Goal: Task Accomplishment & Management: Complete application form

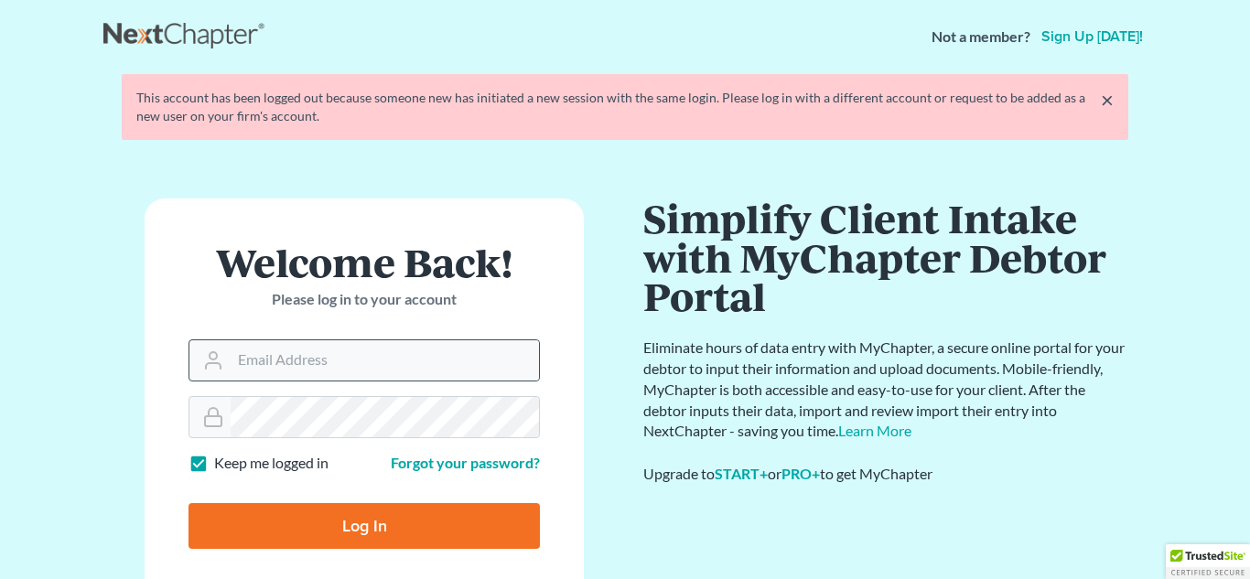
type input "[PERSON_NAME][EMAIL_ADDRESS][DOMAIN_NAME]"
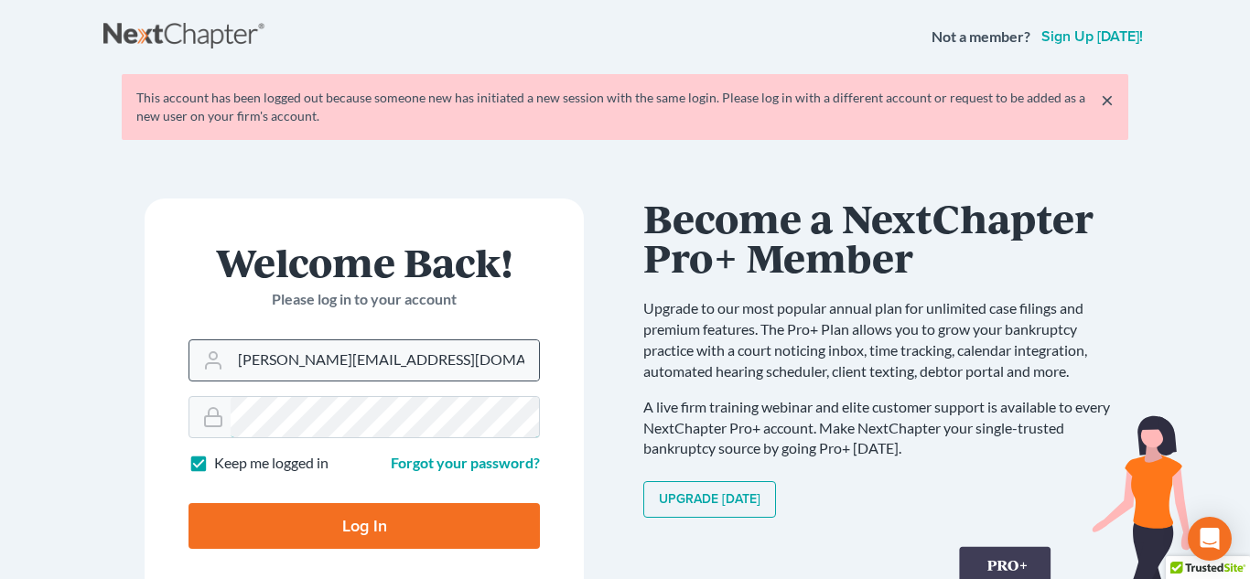
click at [189, 503] on input "Log In" at bounding box center [364, 526] width 351 height 46
type input "Thinking..."
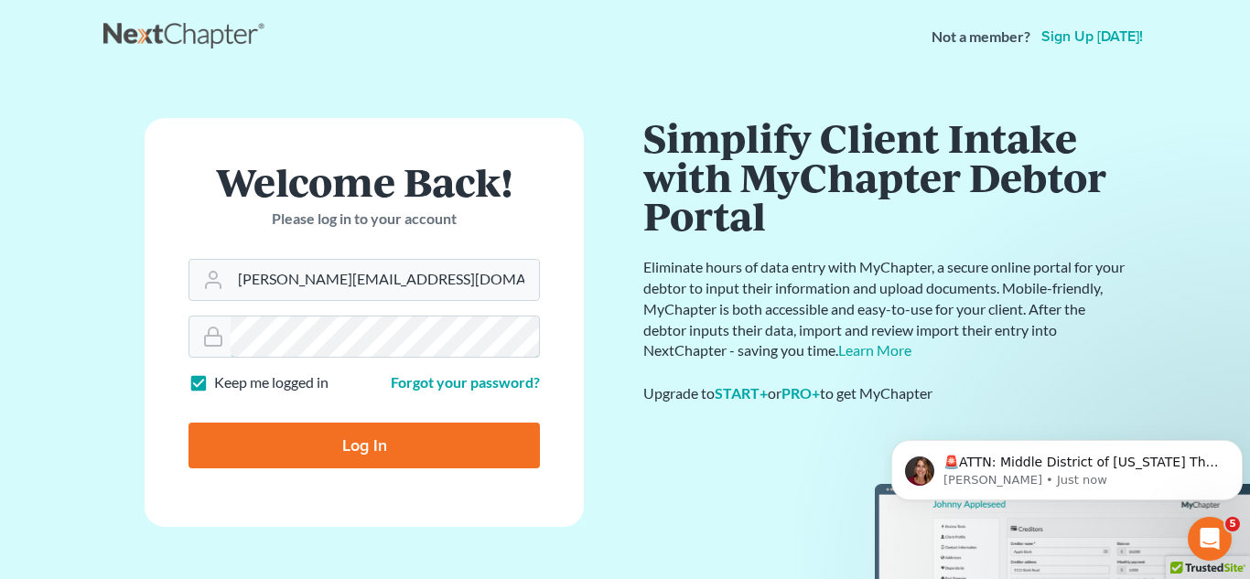
click at [189, 423] on input "Log In" at bounding box center [364, 446] width 351 height 46
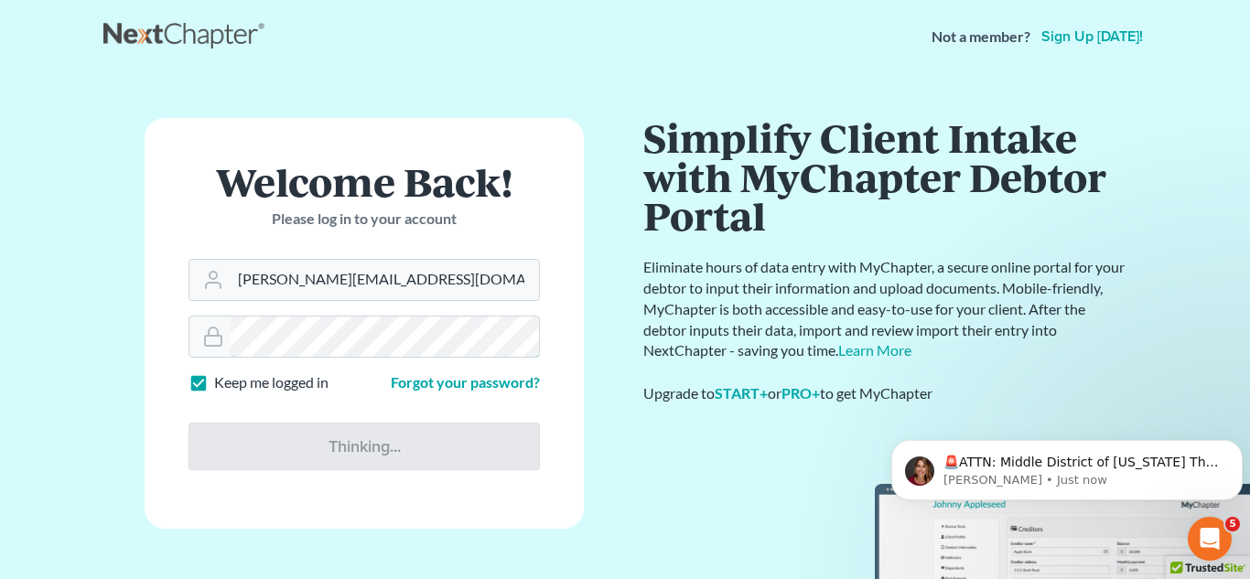
type input "Thinking..."
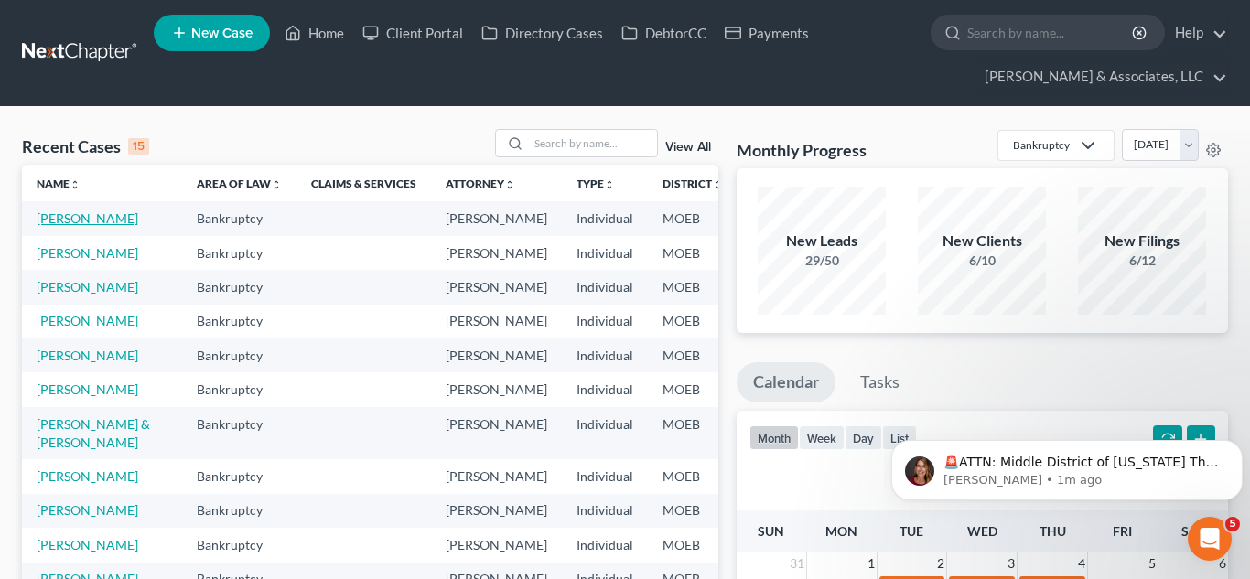
click at [55, 213] on link "[PERSON_NAME]" at bounding box center [88, 218] width 102 height 16
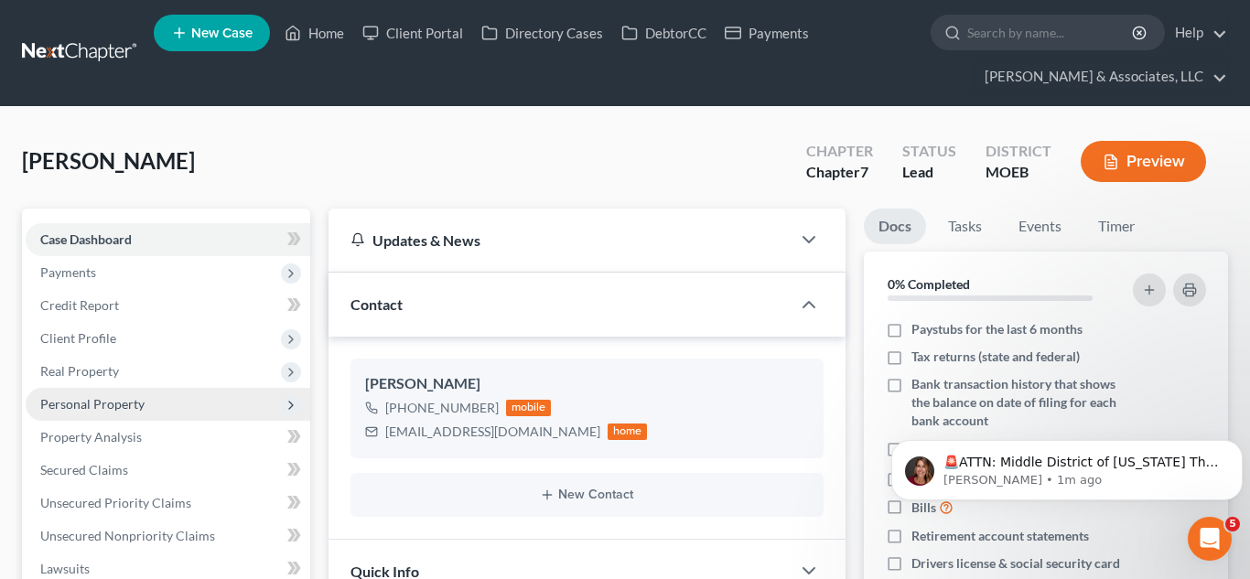
click at [105, 404] on span "Personal Property" at bounding box center [92, 404] width 104 height 16
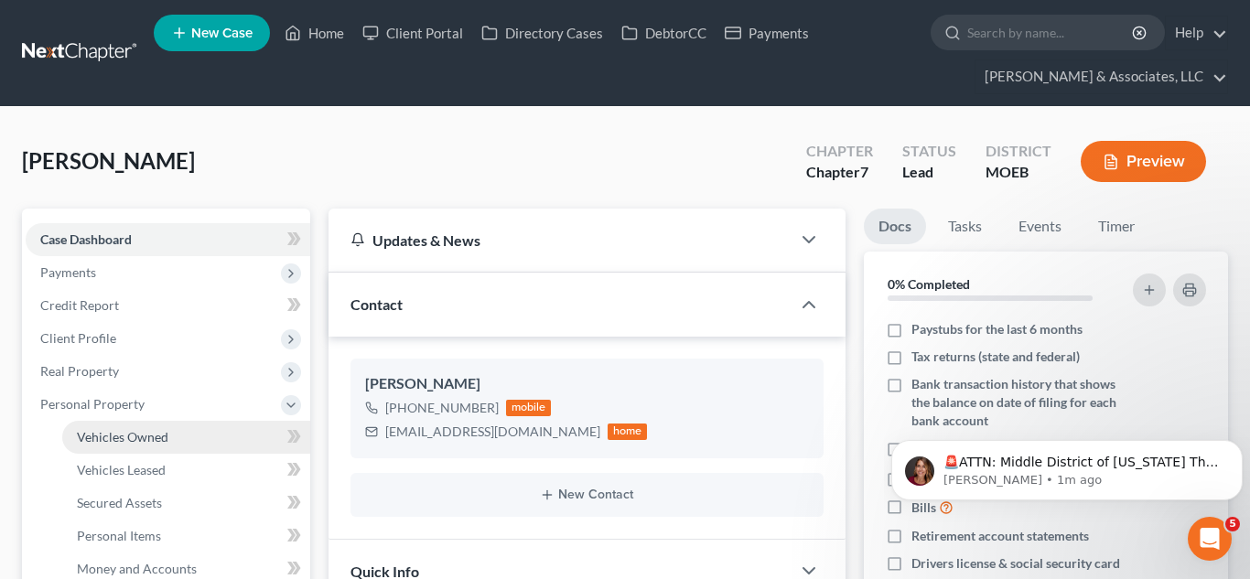
click at [128, 432] on span "Vehicles Owned" at bounding box center [123, 437] width 92 height 16
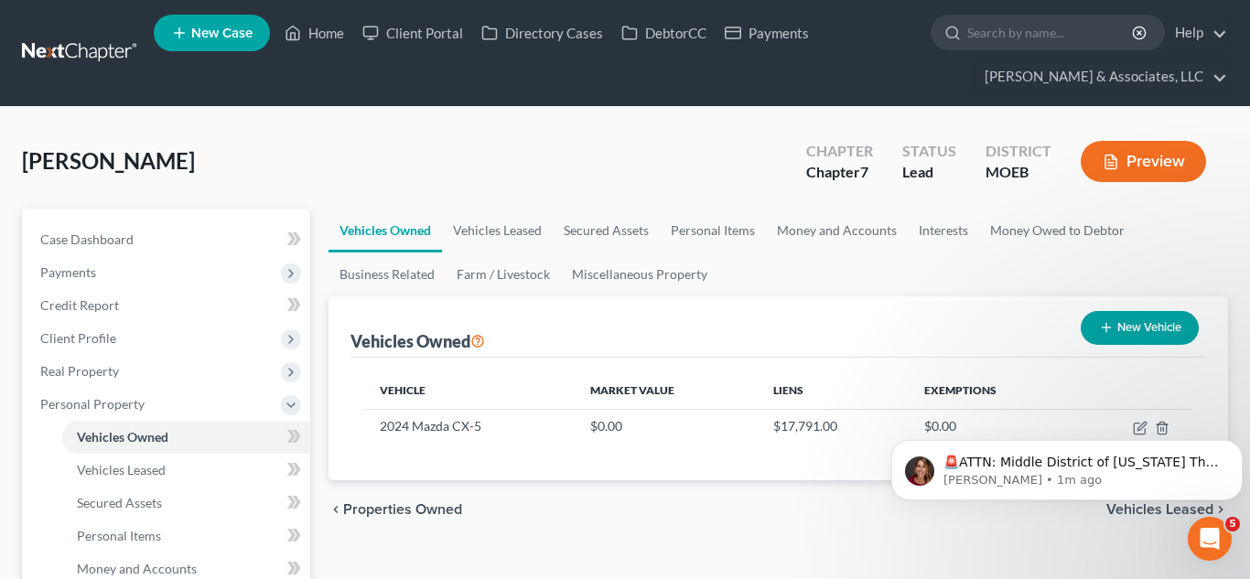
click at [1130, 426] on body "🚨ATTN: Middle District of [US_STATE] The court has added a new Credit Counselin…" at bounding box center [1066, 465] width 351 height 113
click at [1129, 428] on body "🚨ATTN: Middle District of [US_STATE] The court has added a new Credit Counselin…" at bounding box center [1066, 465] width 351 height 113
click at [1225, 446] on button "Dismiss notification" at bounding box center [1237, 446] width 24 height 24
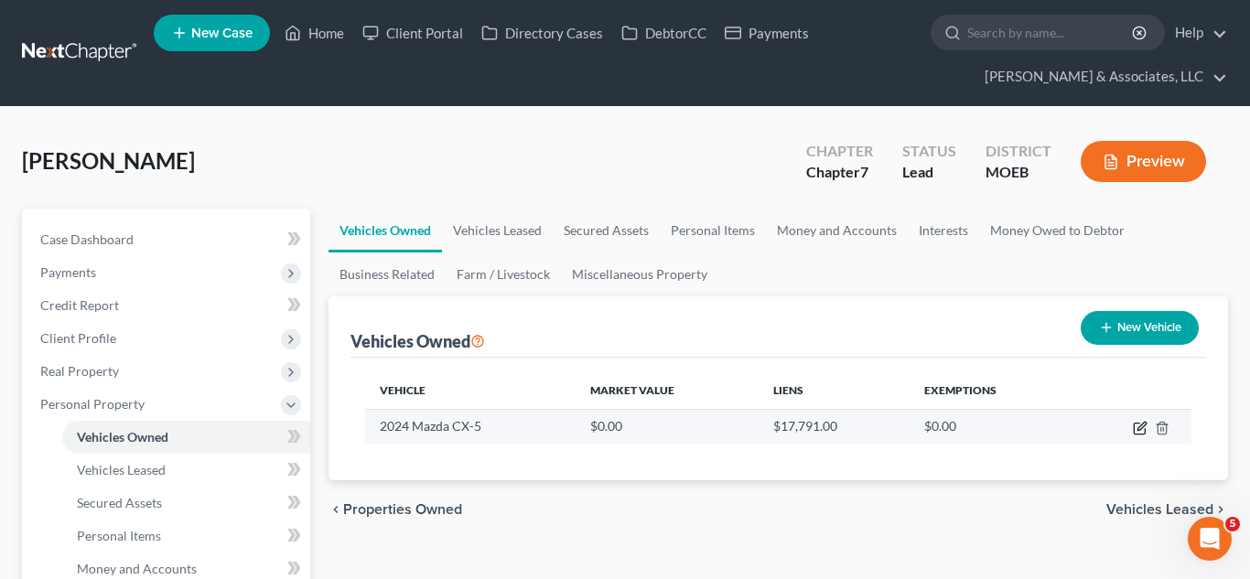
click at [1139, 429] on icon "button" at bounding box center [1142, 426] width 8 height 8
select select "0"
select select "2"
select select "0"
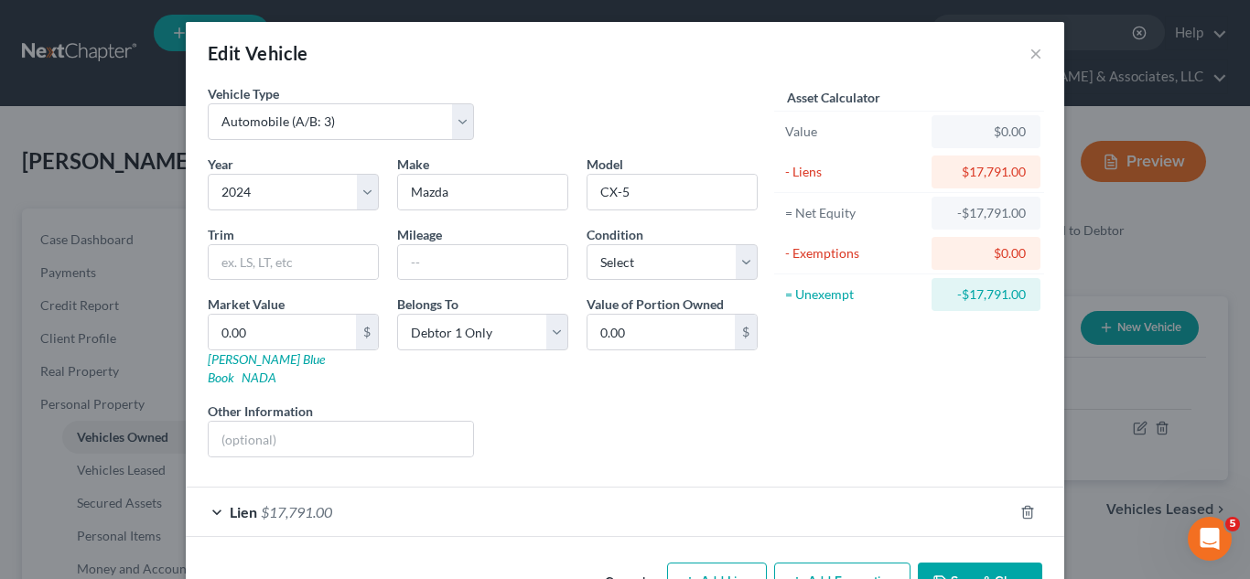
scroll to position [40, 0]
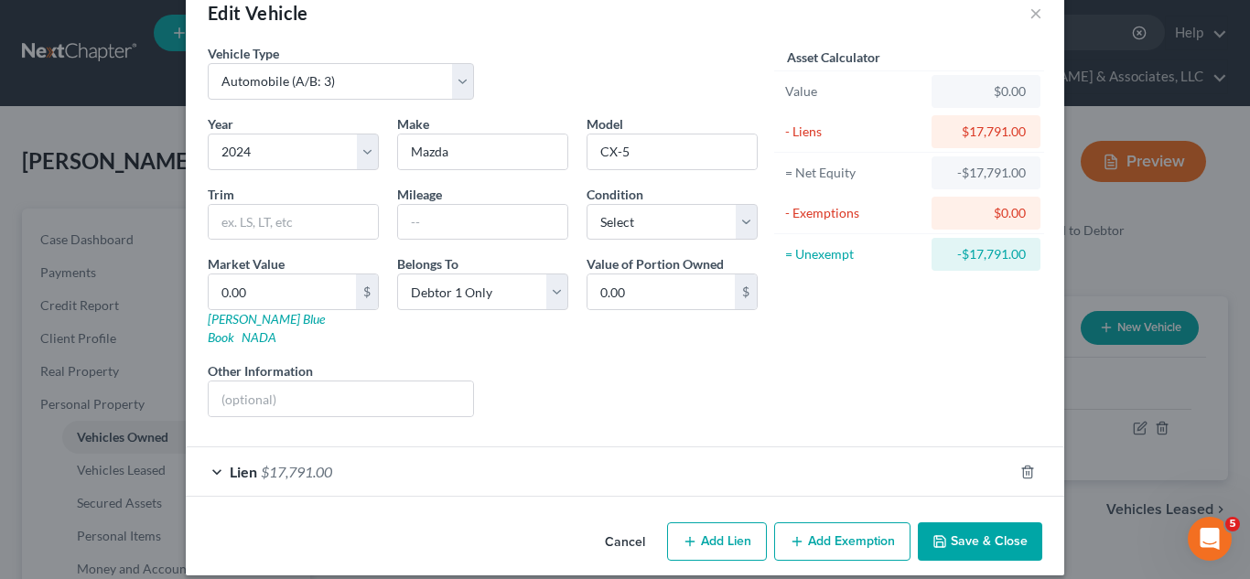
click at [311, 463] on span "$17,791.00" at bounding box center [296, 471] width 71 height 17
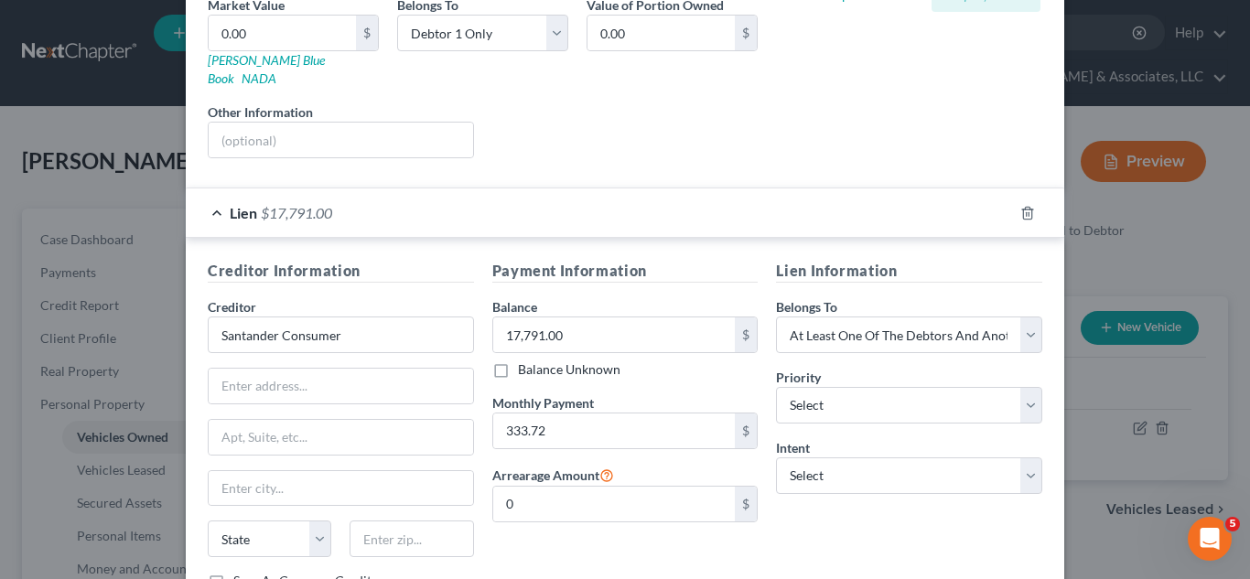
scroll to position [302, 0]
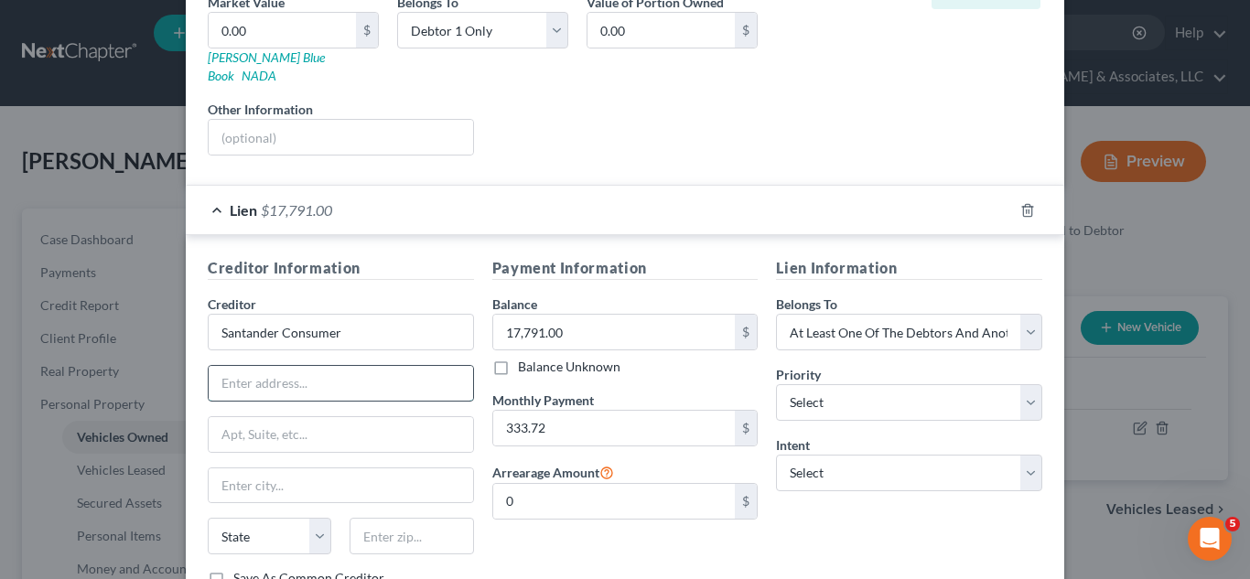
click at [371, 366] on input "text" at bounding box center [341, 383] width 264 height 35
paste input "P O Box 660633"
type input "P O Box 660633"
type input "75266"
type input "[GEOGRAPHIC_DATA]"
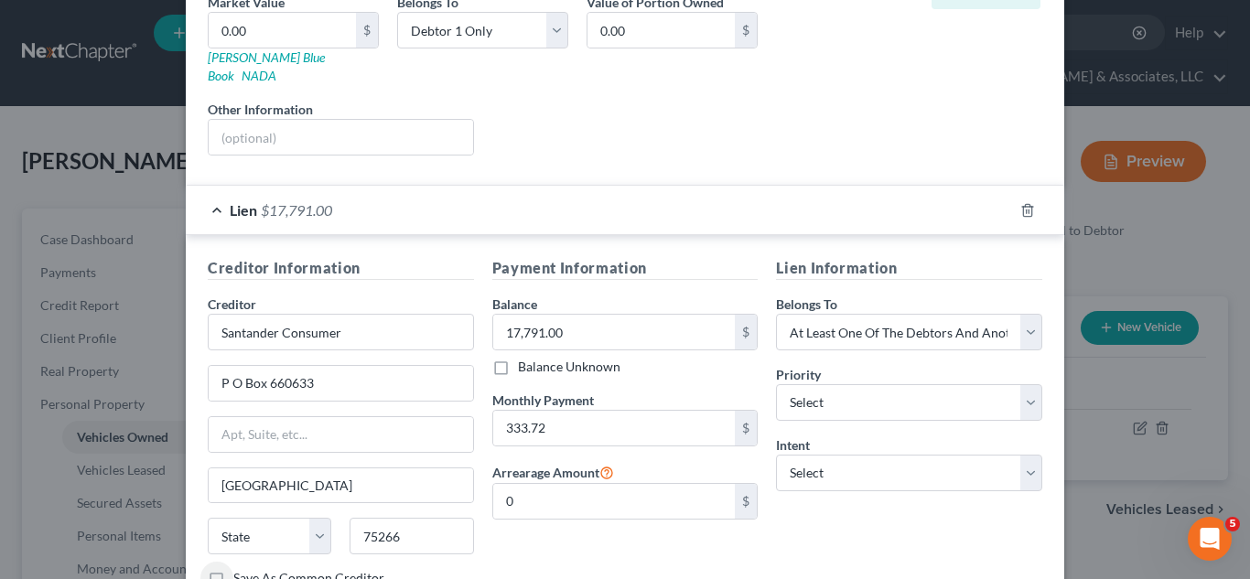
select select "45"
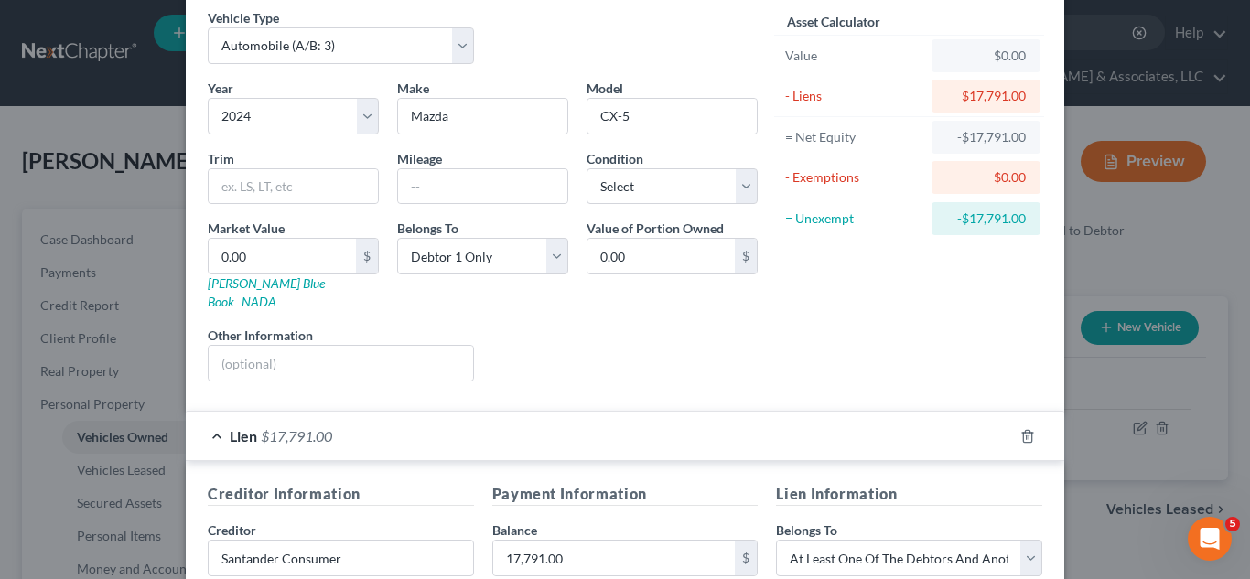
scroll to position [53, 0]
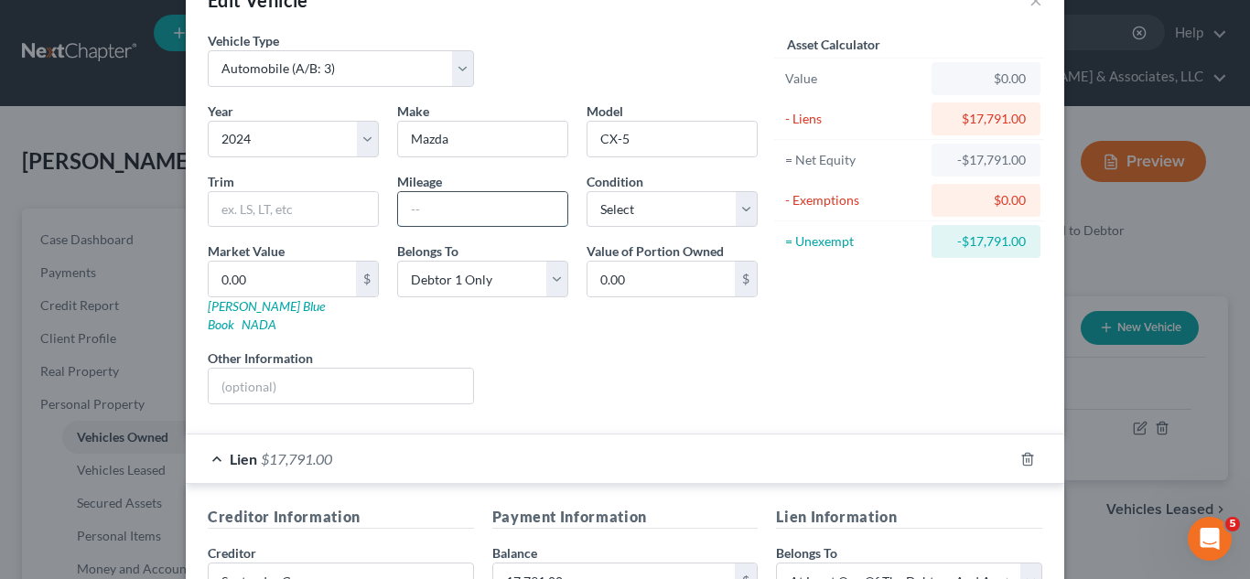
click at [488, 203] on input "text" at bounding box center [482, 209] width 169 height 35
type input "37730"
click at [288, 284] on input "0.00" at bounding box center [282, 279] width 147 height 35
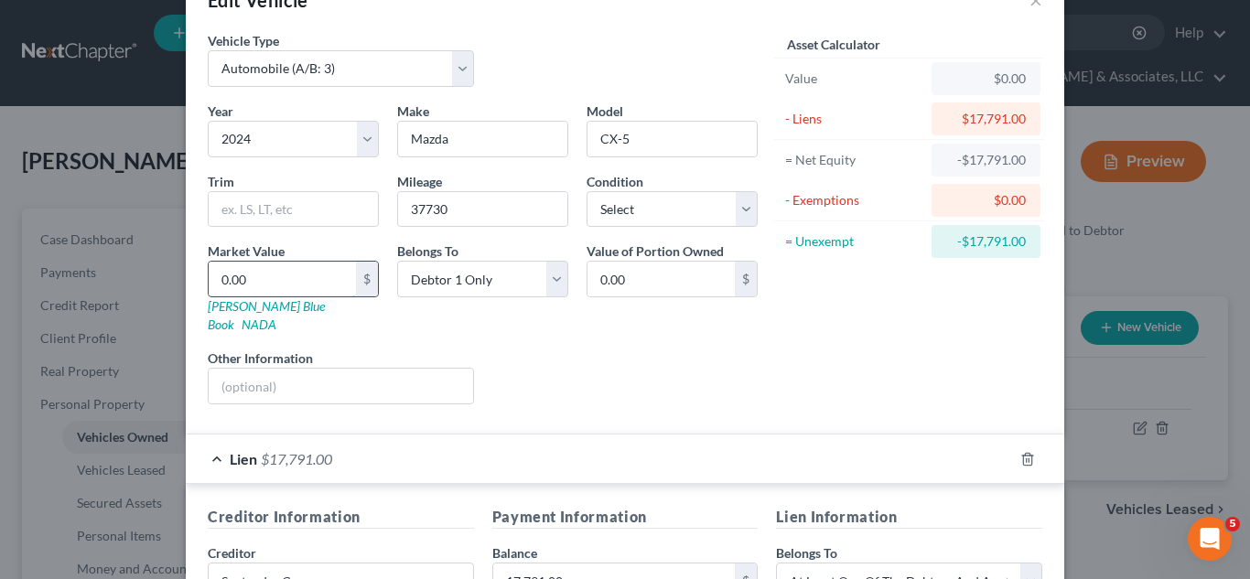
click at [288, 284] on input "0.00" at bounding box center [282, 279] width 147 height 35
type input "2"
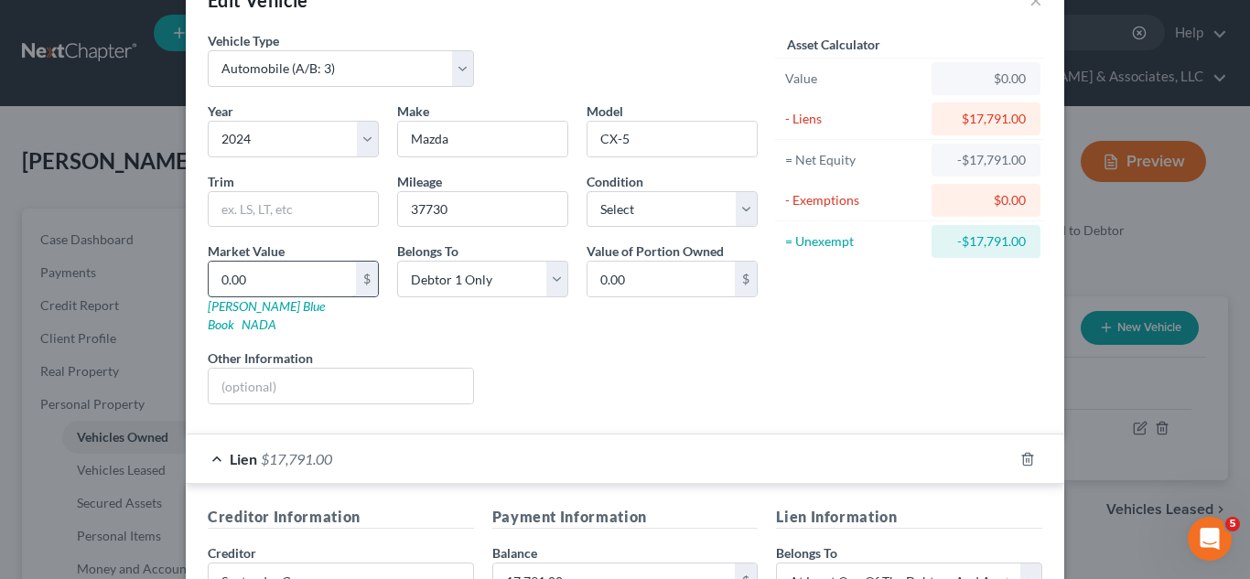
type input "2.00"
type input "20"
type input "20.00"
type input "200"
type input "200.00"
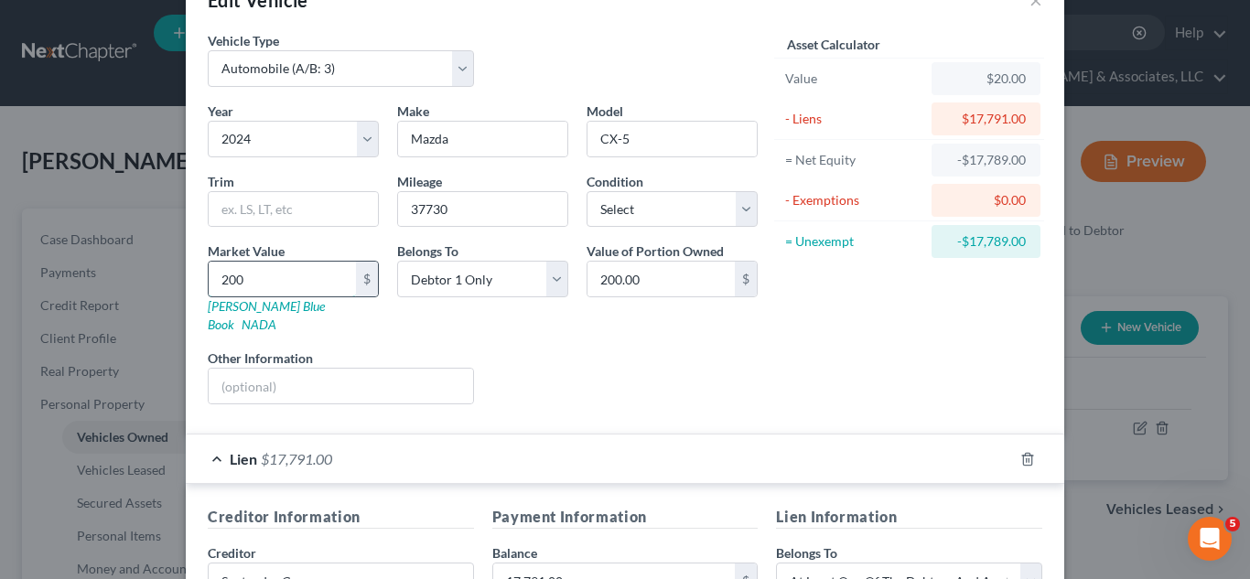
type input "2000"
type input "2,000.00"
type input "2,0000"
type input "20,000.00"
type input "20,000"
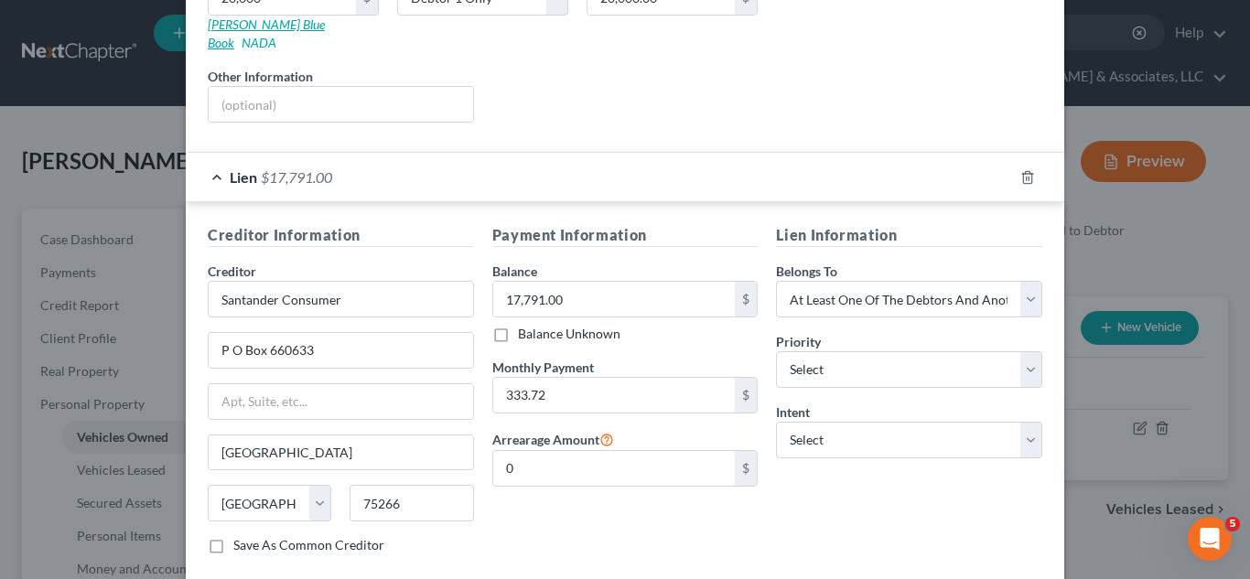
scroll to position [422, 0]
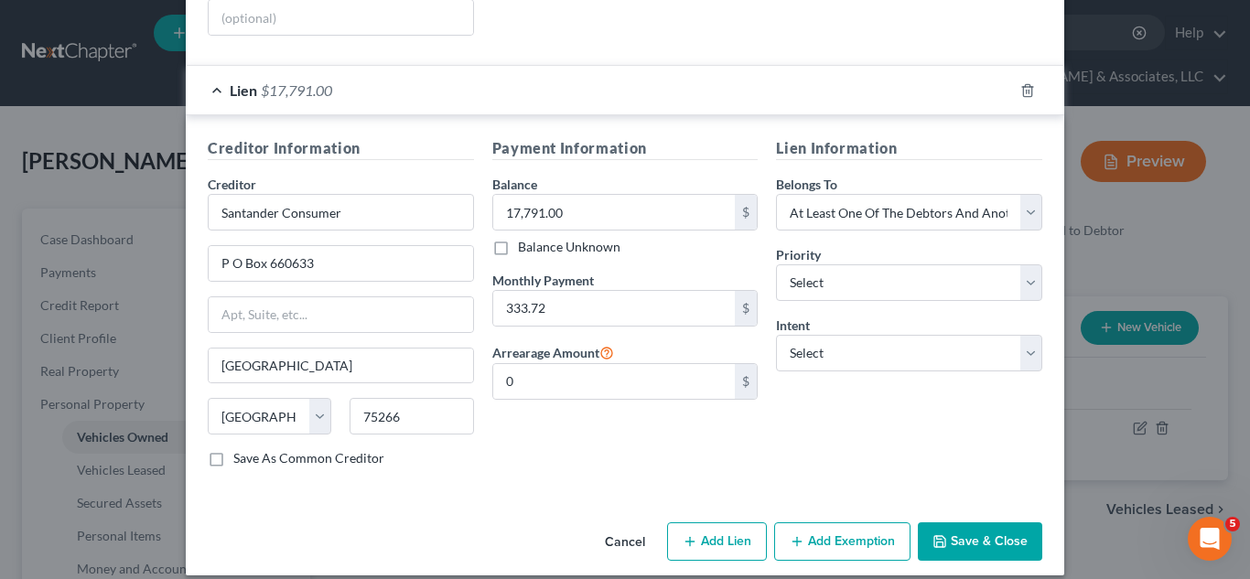
click at [830, 523] on button "Add Exemption" at bounding box center [842, 542] width 136 height 38
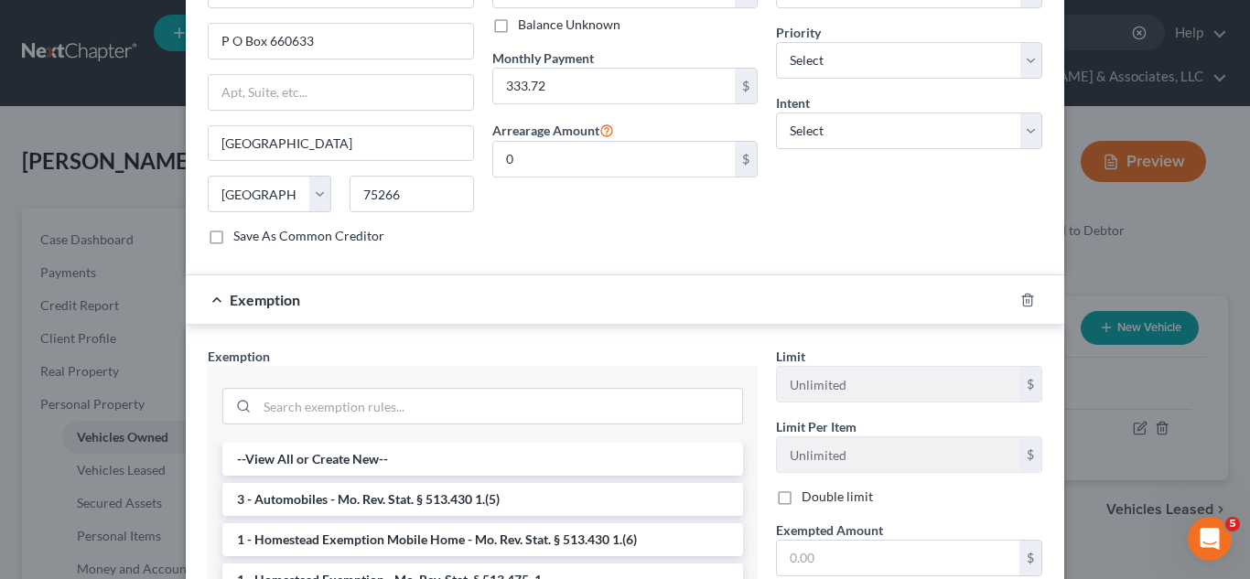
scroll to position [645, 0]
click at [574, 482] on li "3 - Automobiles - Mo. Rev. Stat. § 513.430 1.(5)" at bounding box center [482, 498] width 521 height 33
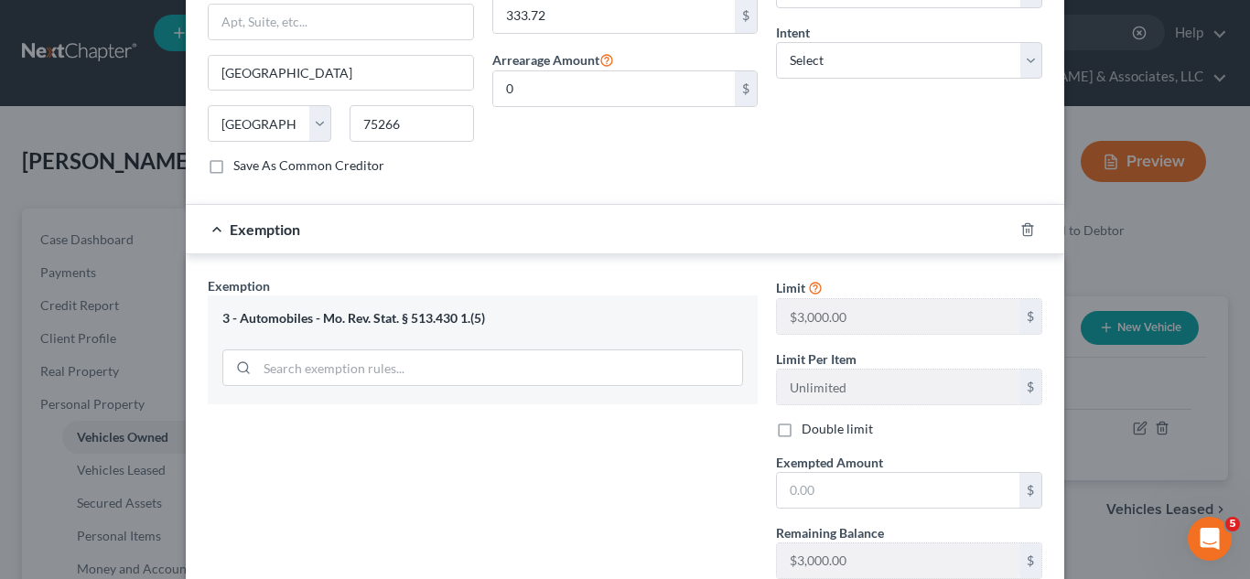
scroll to position [719, 0]
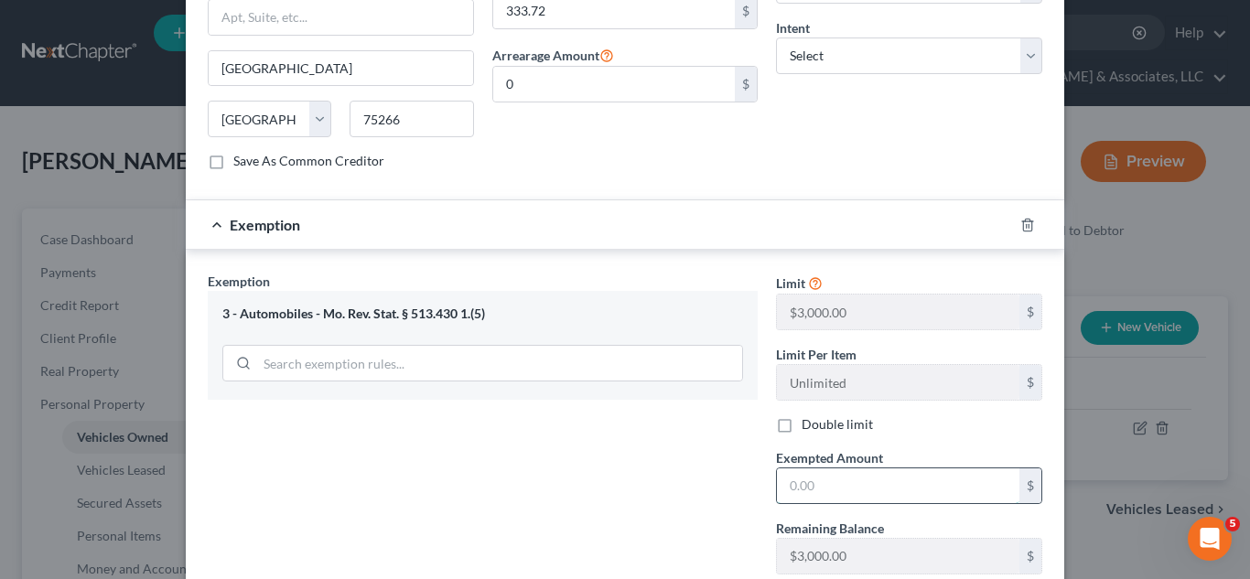
click at [815, 469] on input "text" at bounding box center [898, 486] width 243 height 35
type input "2,209"
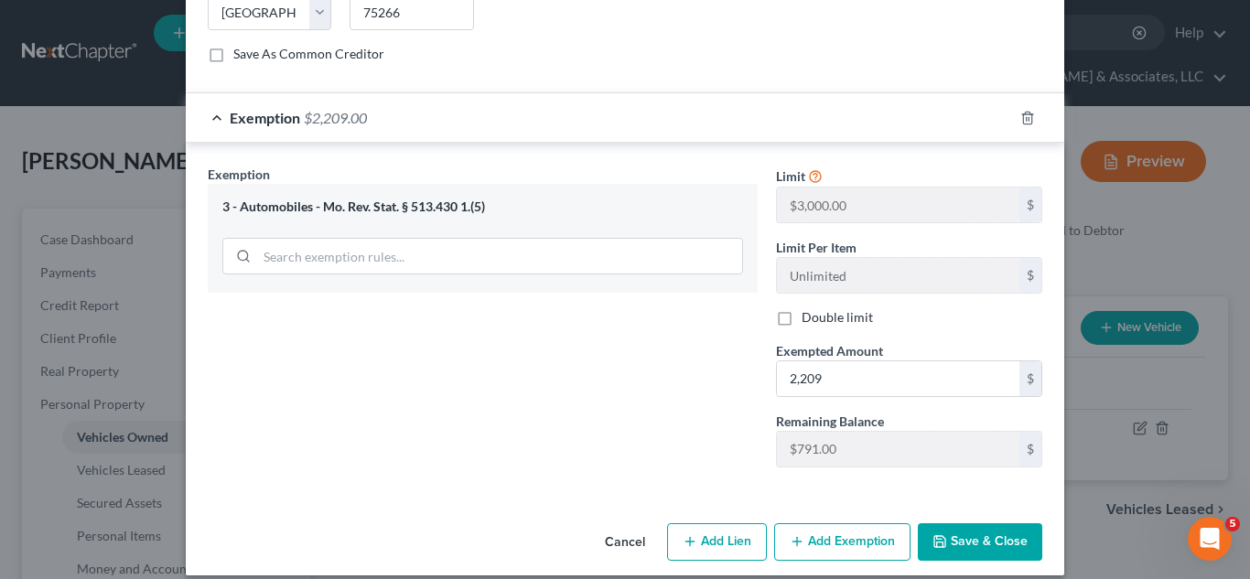
click at [973, 523] on button "Save & Close" at bounding box center [980, 542] width 124 height 38
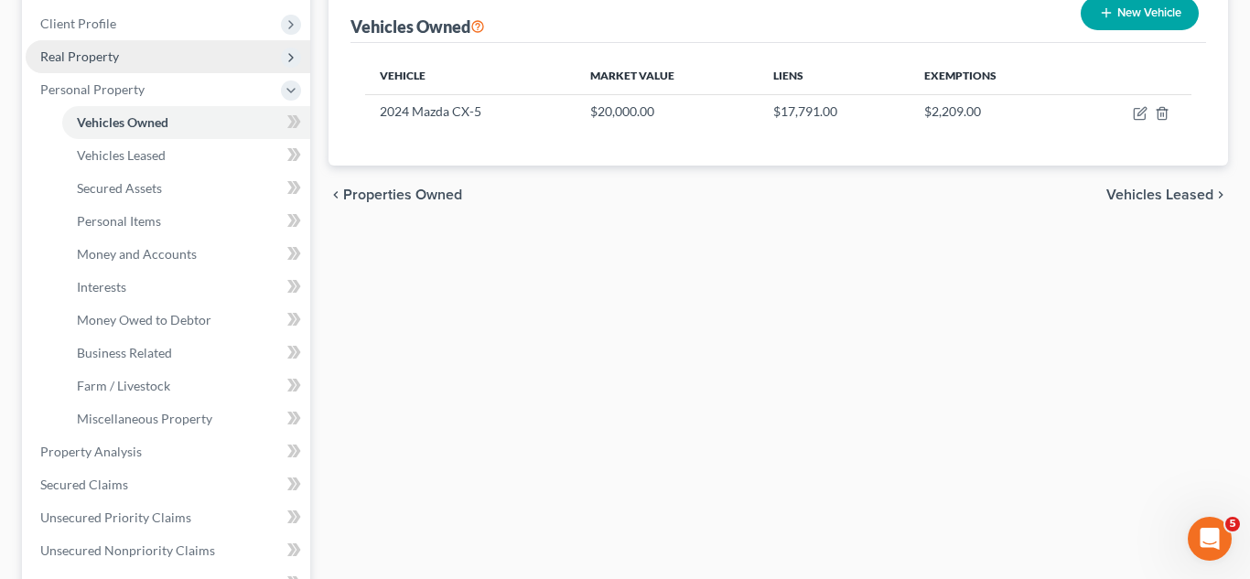
scroll to position [0, 0]
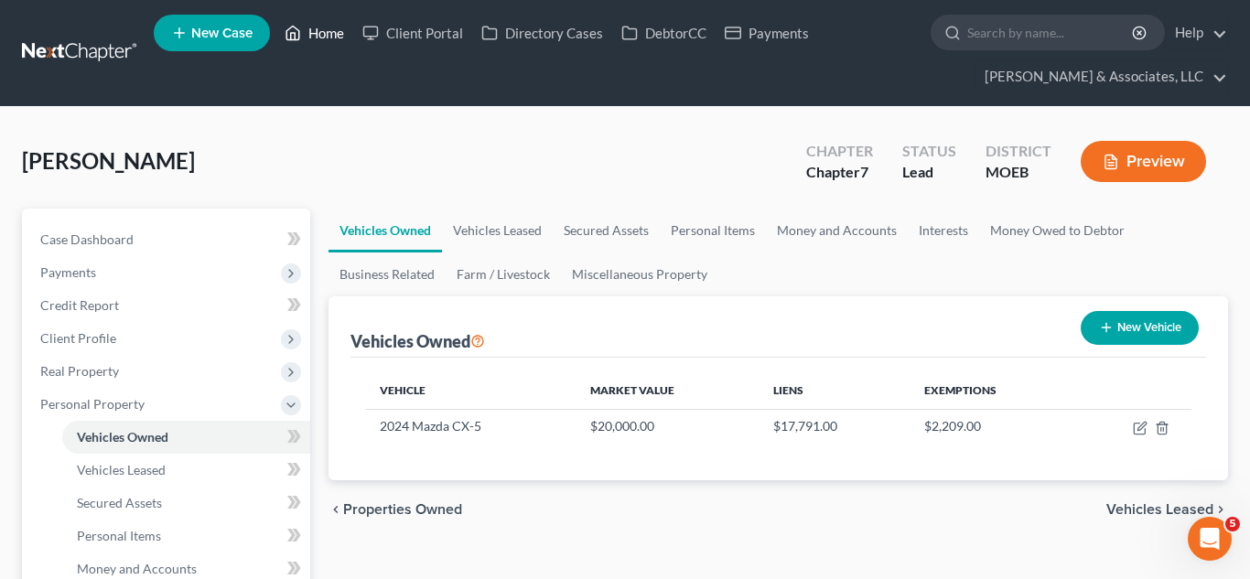
click at [334, 33] on link "Home" at bounding box center [314, 32] width 78 height 33
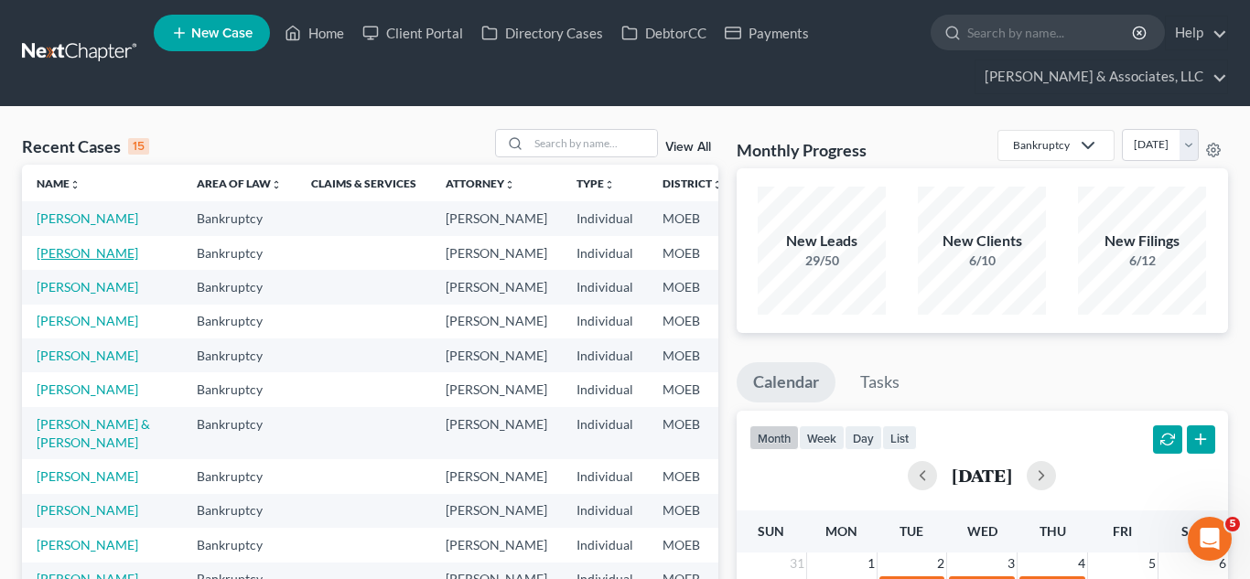
click at [64, 261] on link "[PERSON_NAME]" at bounding box center [88, 253] width 102 height 16
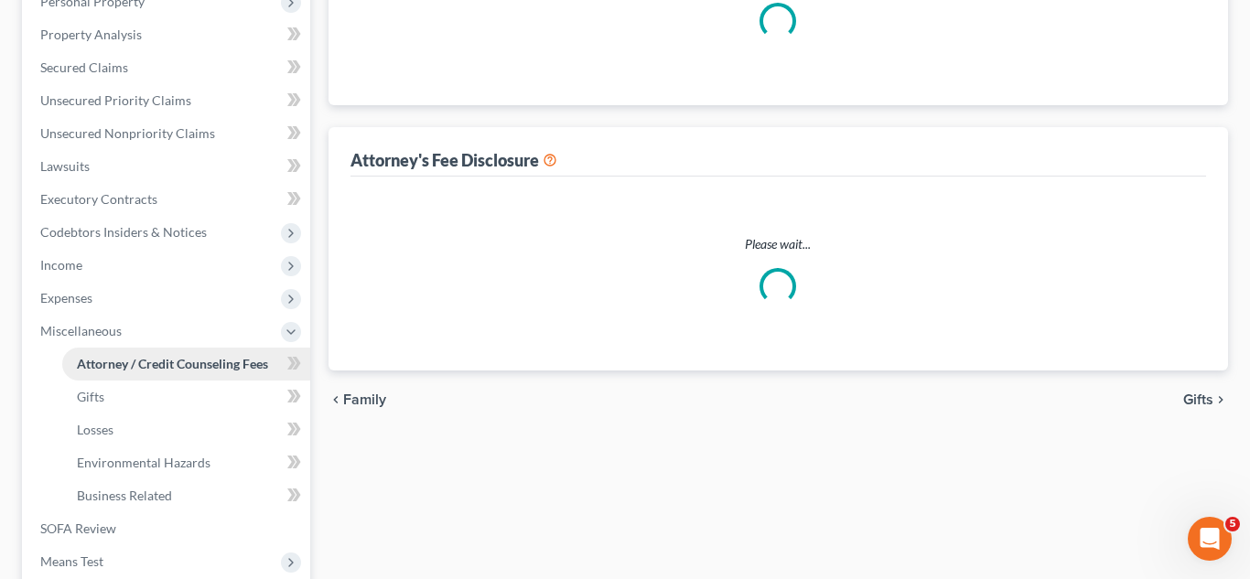
select select "0"
